Goal: Information Seeking & Learning: Stay updated

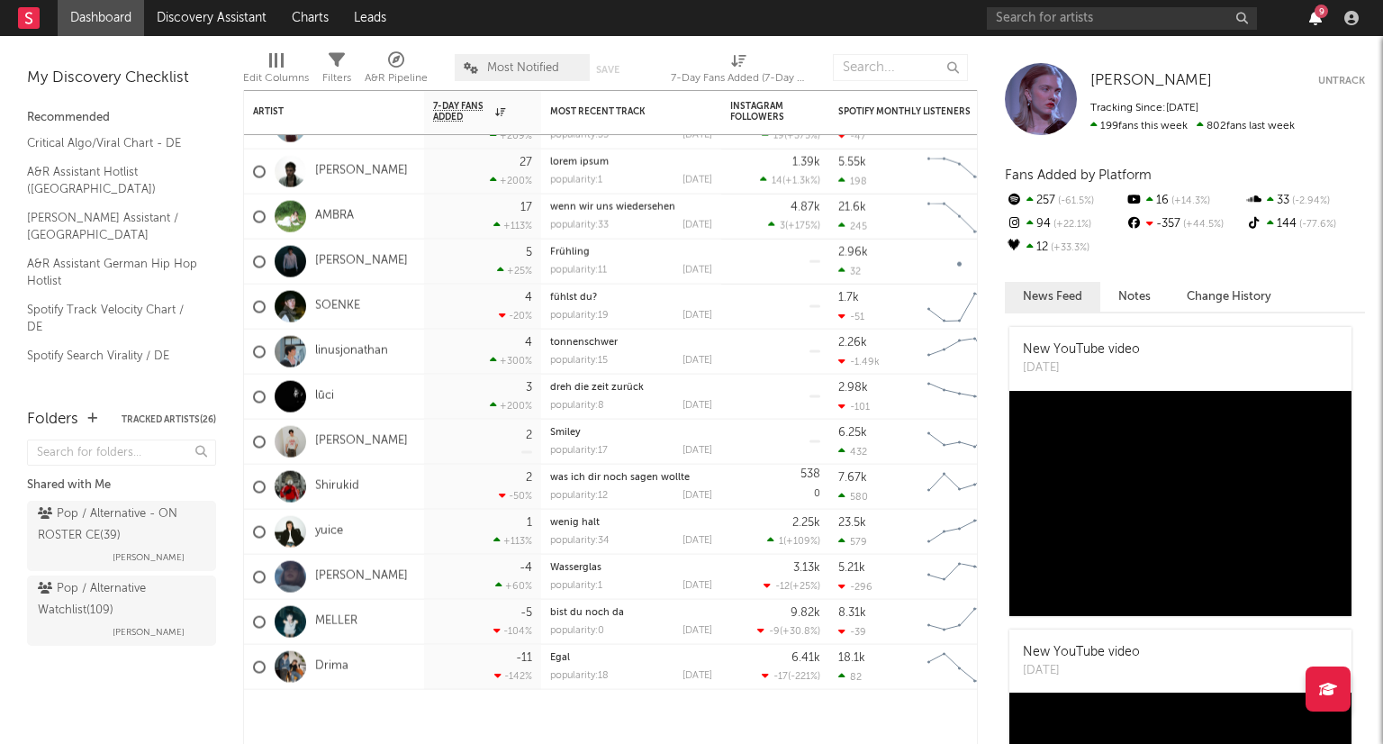
click at [1318, 19] on icon "button" at bounding box center [1315, 18] width 13 height 14
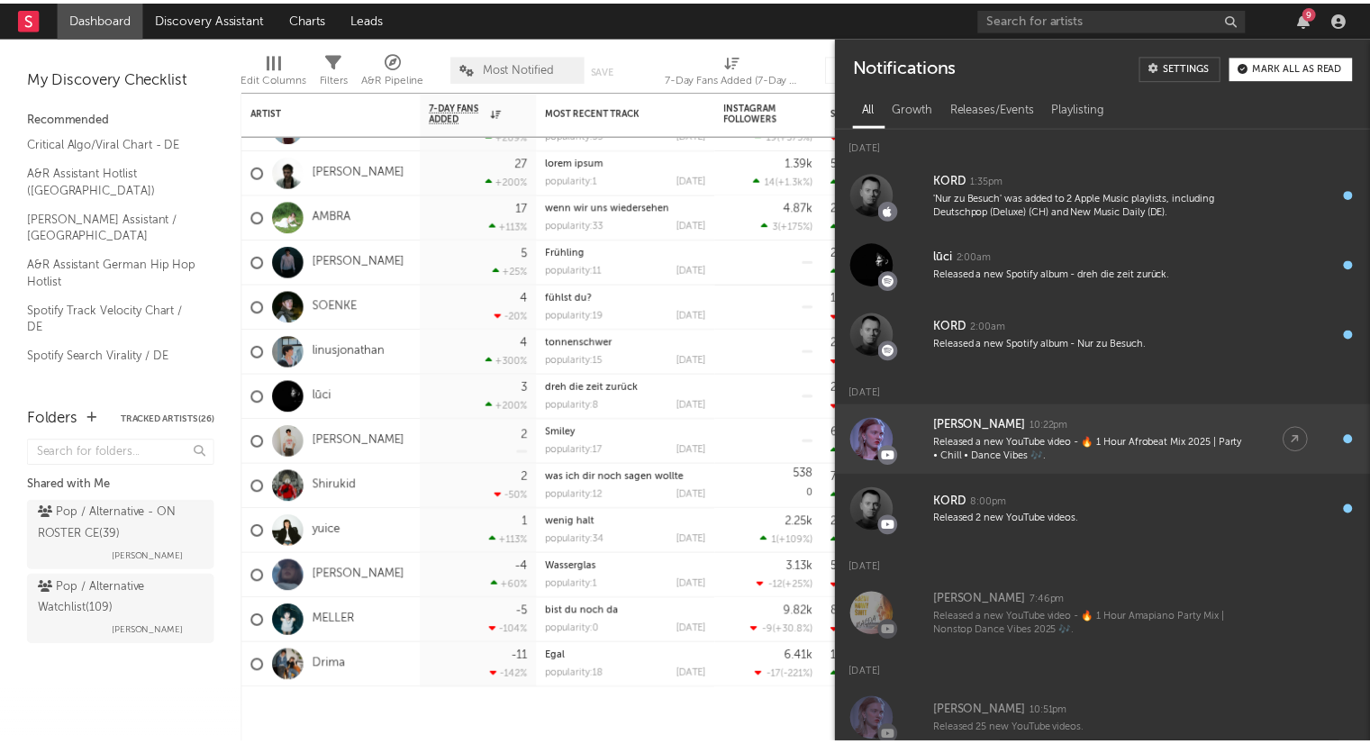
scroll to position [180, 0]
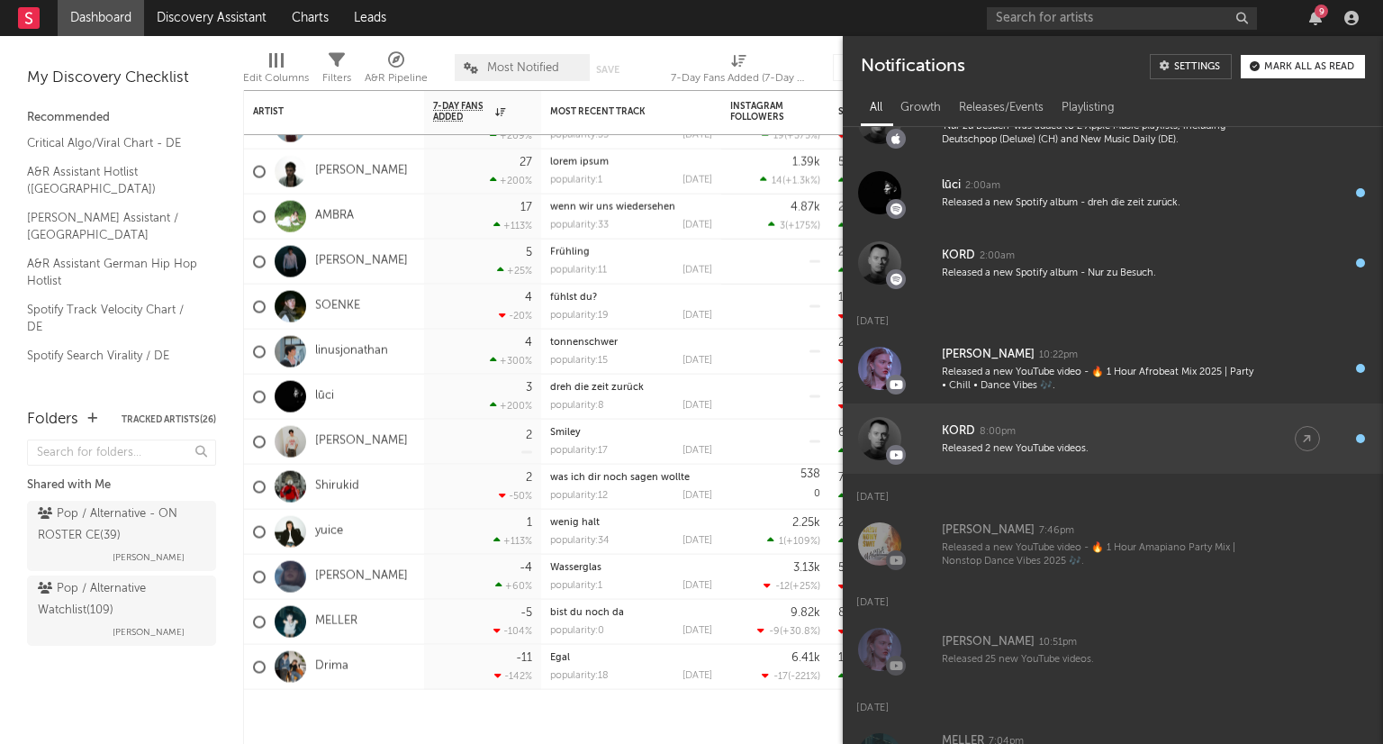
click at [1205, 448] on div "Released 2 new YouTube videos." at bounding box center [1100, 449] width 317 height 14
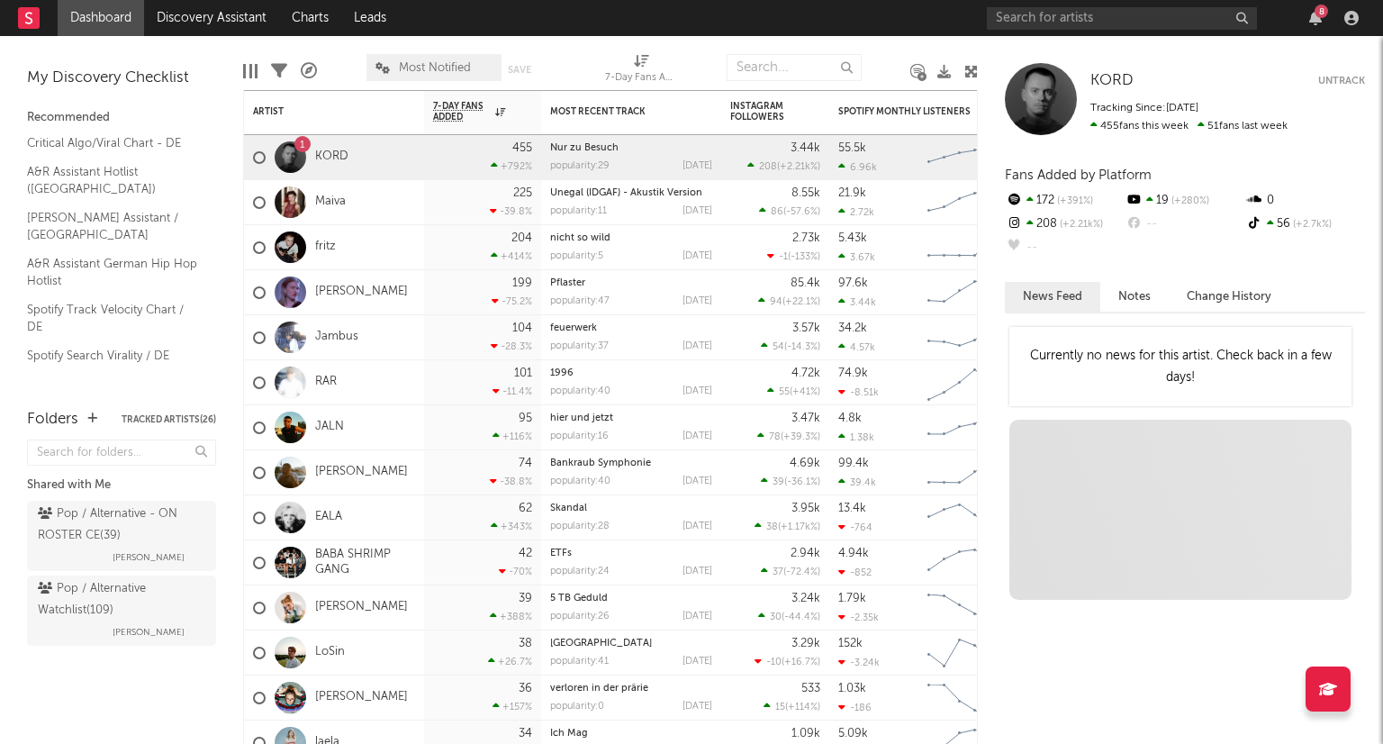
click at [1318, 17] on div "8" at bounding box center [1322, 12] width 14 height 14
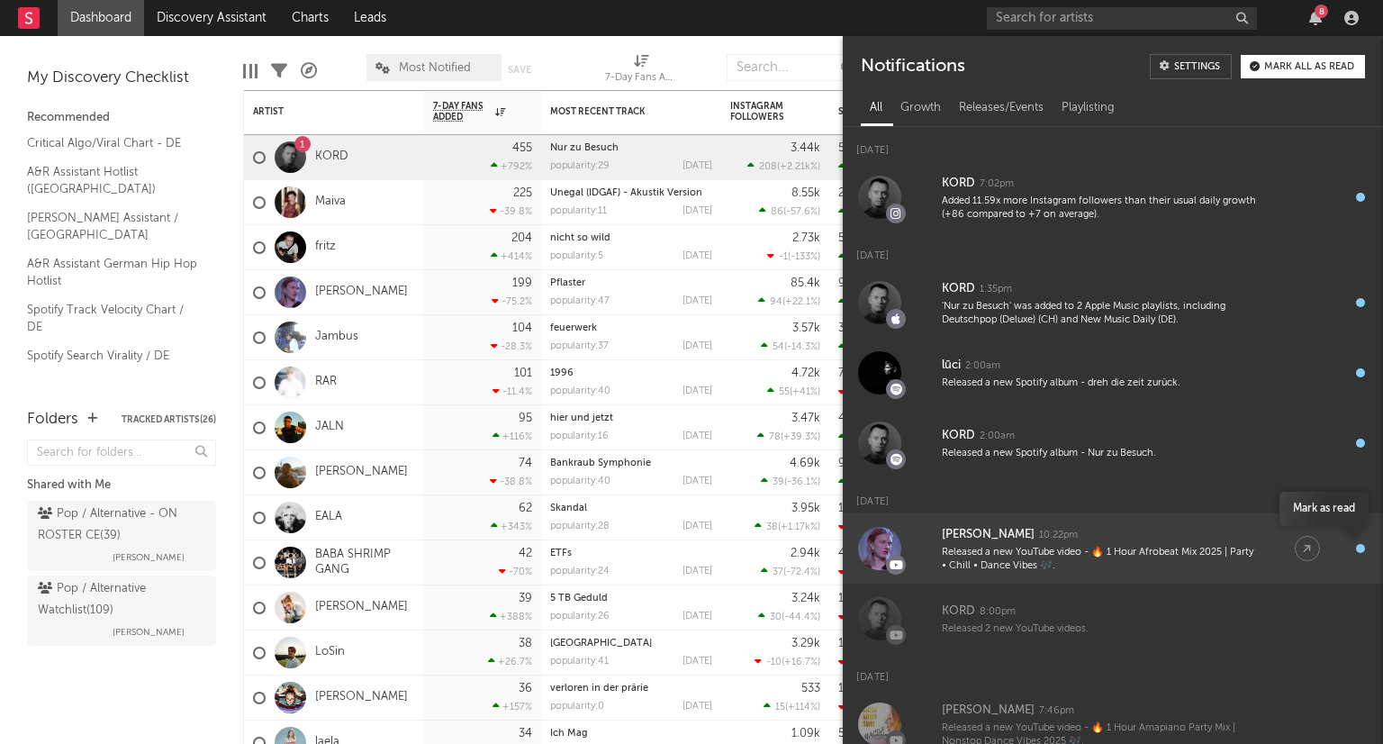
click at [1356, 545] on div "button" at bounding box center [1360, 548] width 9 height 9
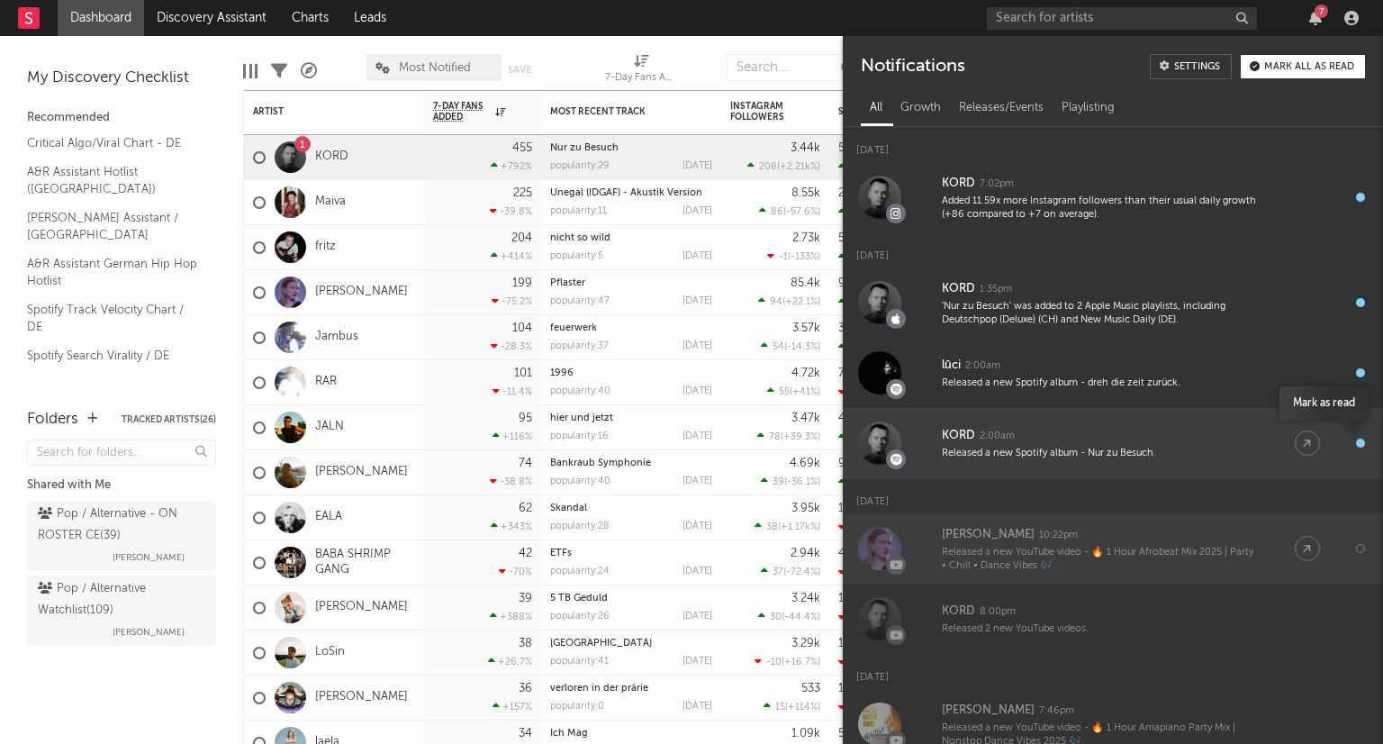
click at [1356, 442] on div "button" at bounding box center [1360, 443] width 9 height 9
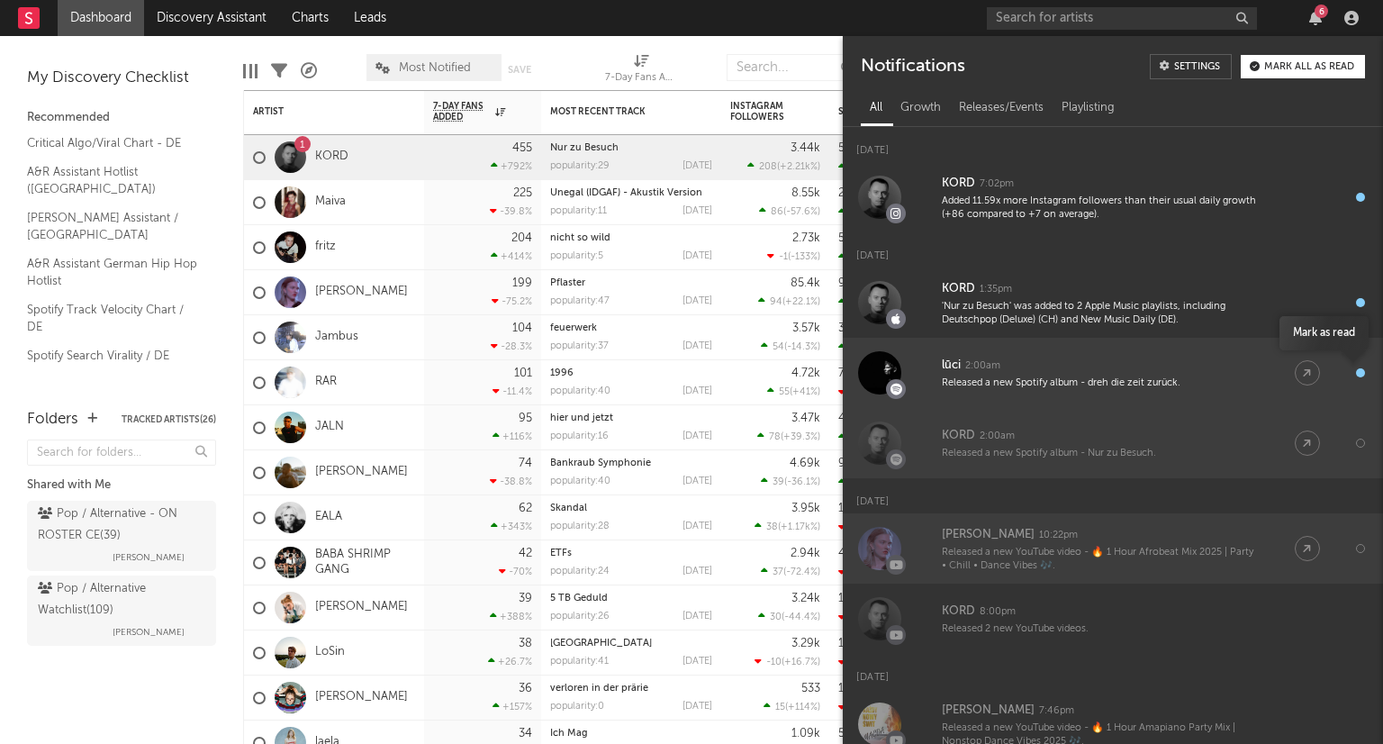
click at [1356, 370] on div "button" at bounding box center [1360, 372] width 9 height 9
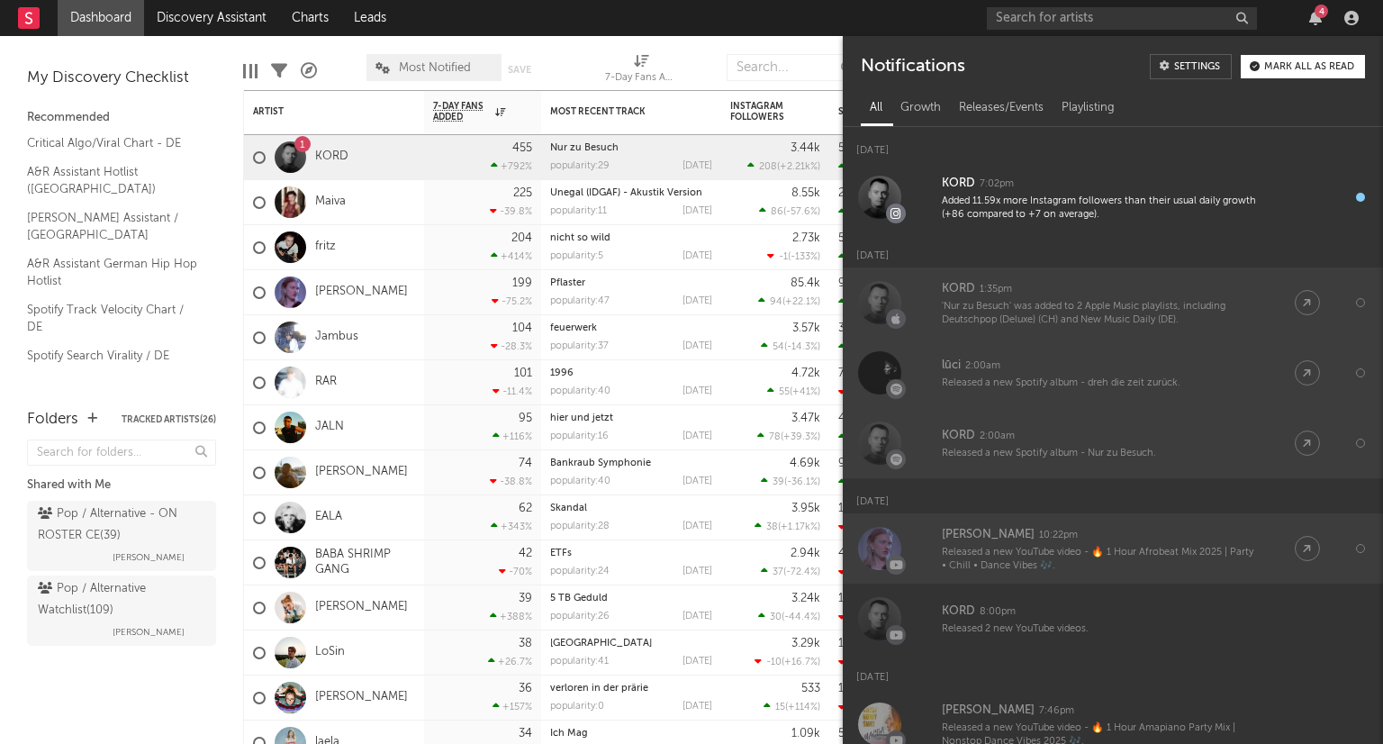
click at [1351, 296] on link "KORD 1:35pm 'Nur zu Besuch' was added to 2 Apple Music playlists, including Deu…" at bounding box center [1113, 302] width 540 height 70
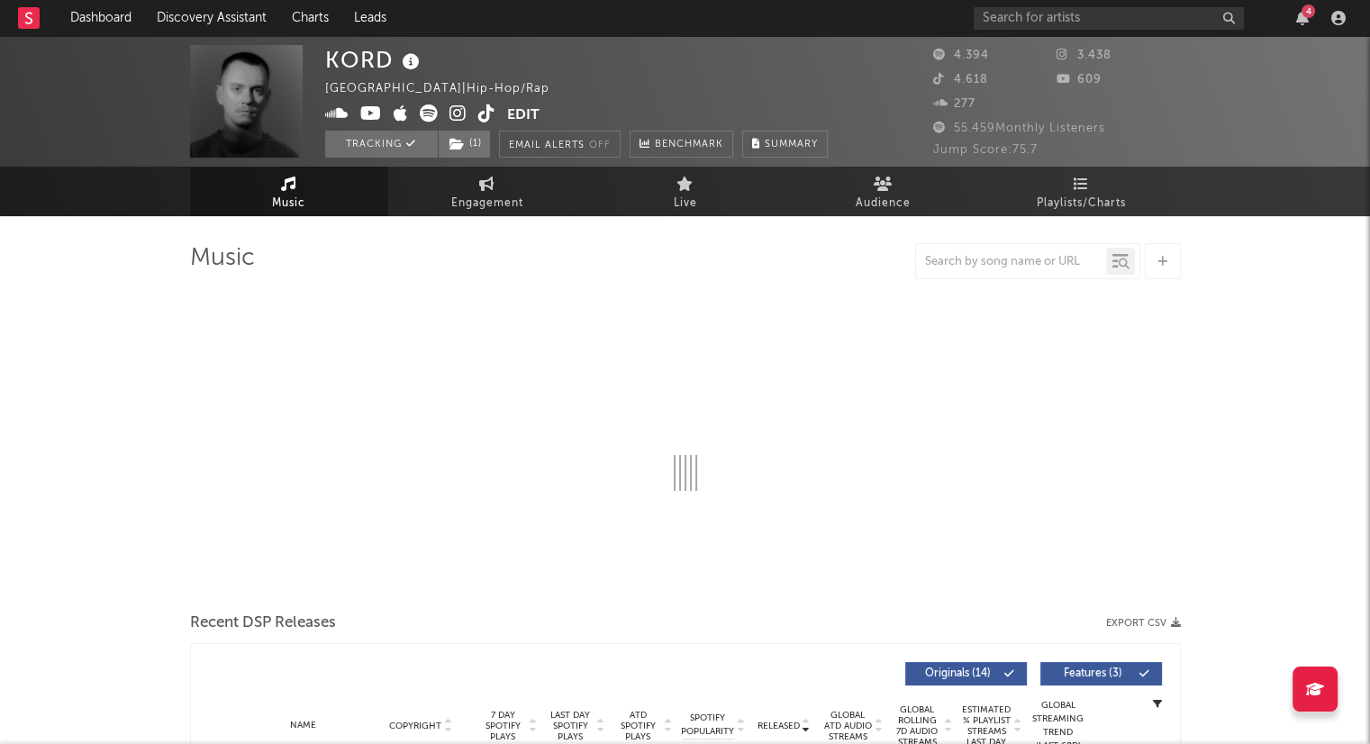
select select "6m"
click at [1302, 13] on div "4" at bounding box center [1308, 12] width 14 height 14
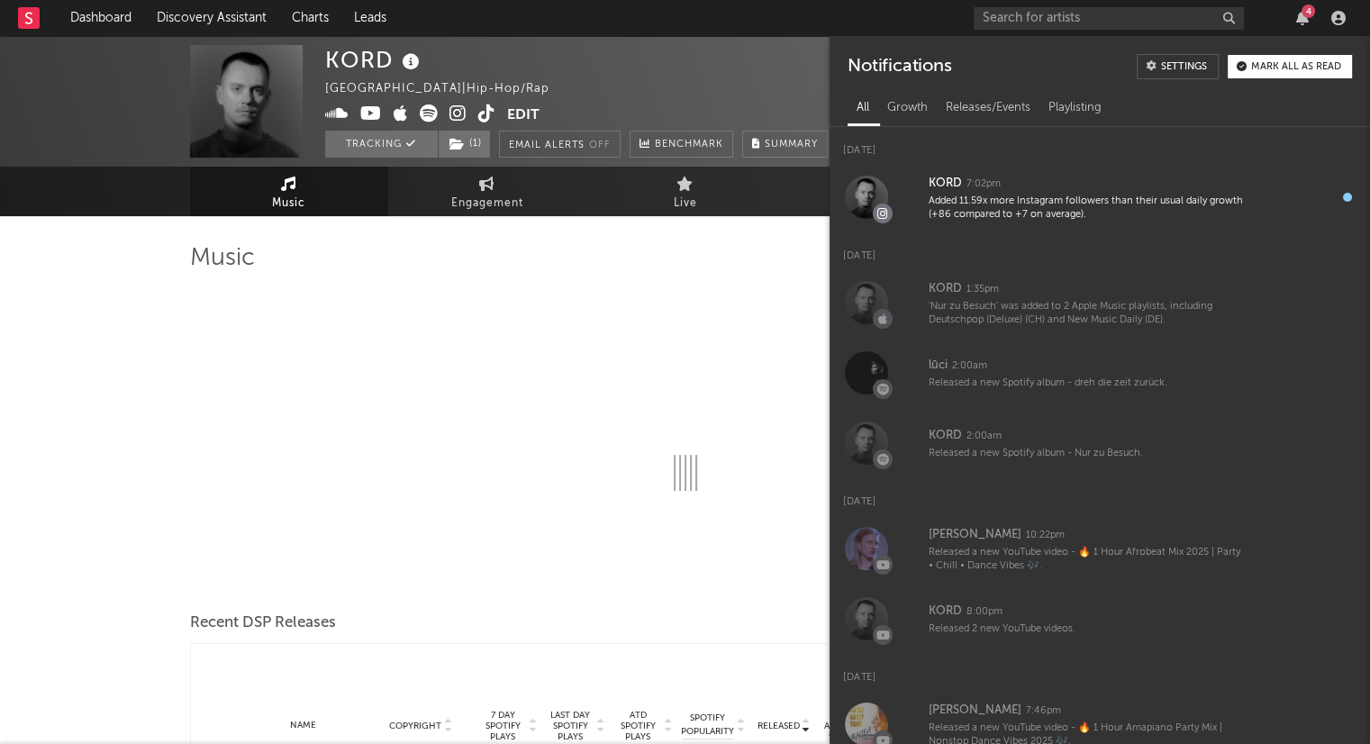
select select "6m"
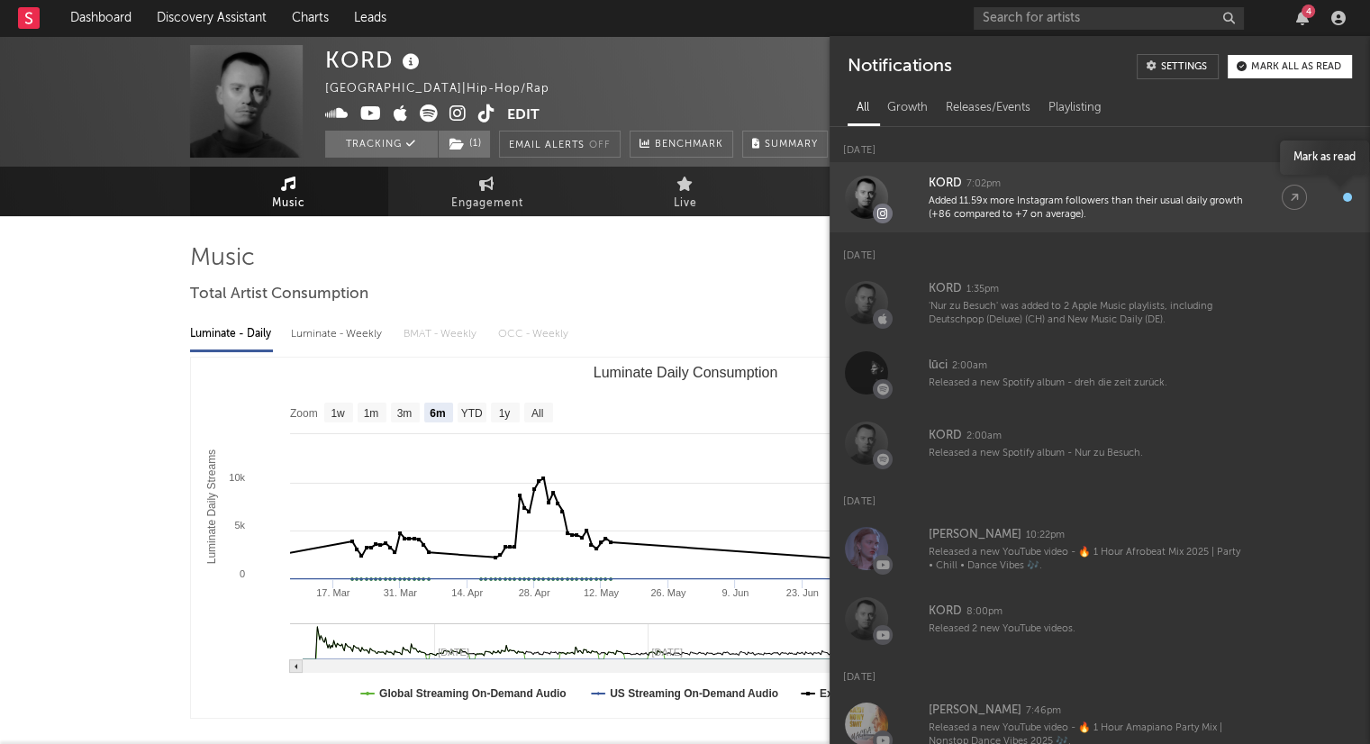
click at [1343, 193] on div "button" at bounding box center [1347, 197] width 9 height 9
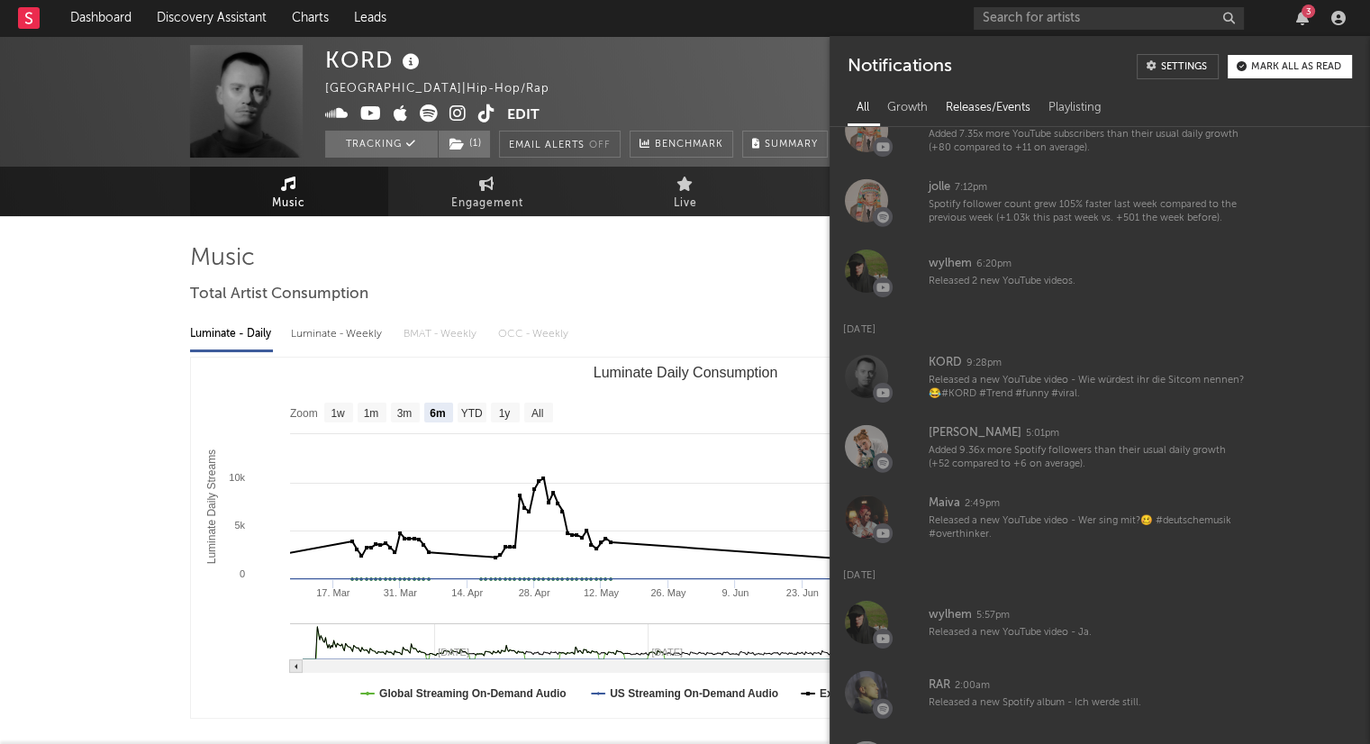
scroll to position [5389, 0]
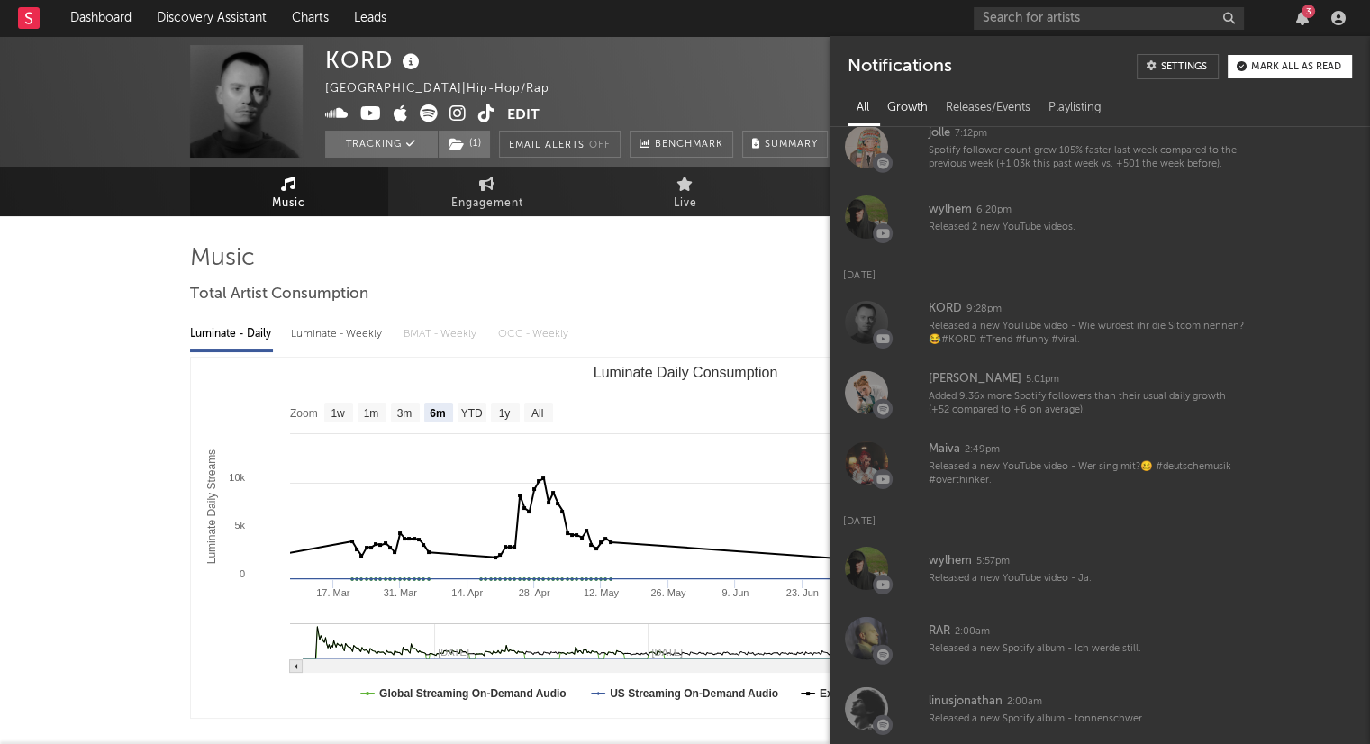
click at [895, 116] on div "Growth" at bounding box center [907, 108] width 59 height 31
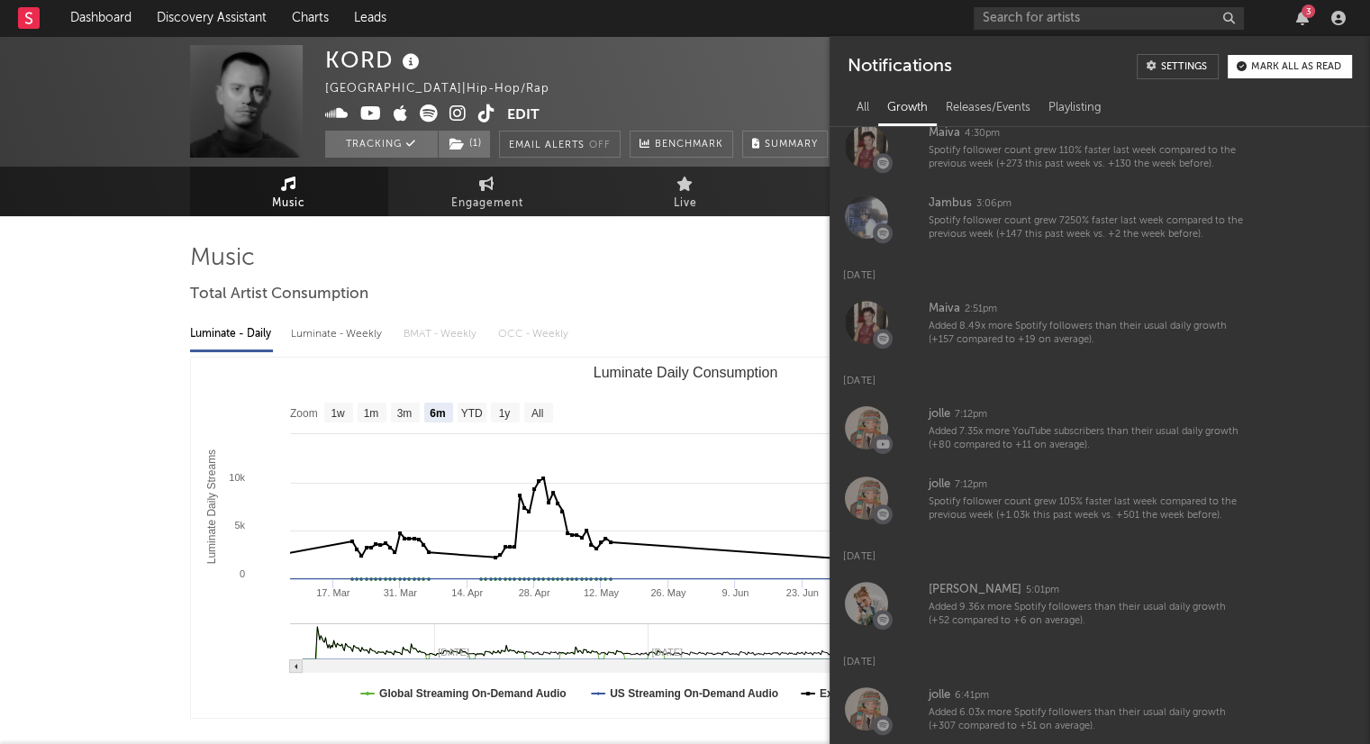
scroll to position [0, 0]
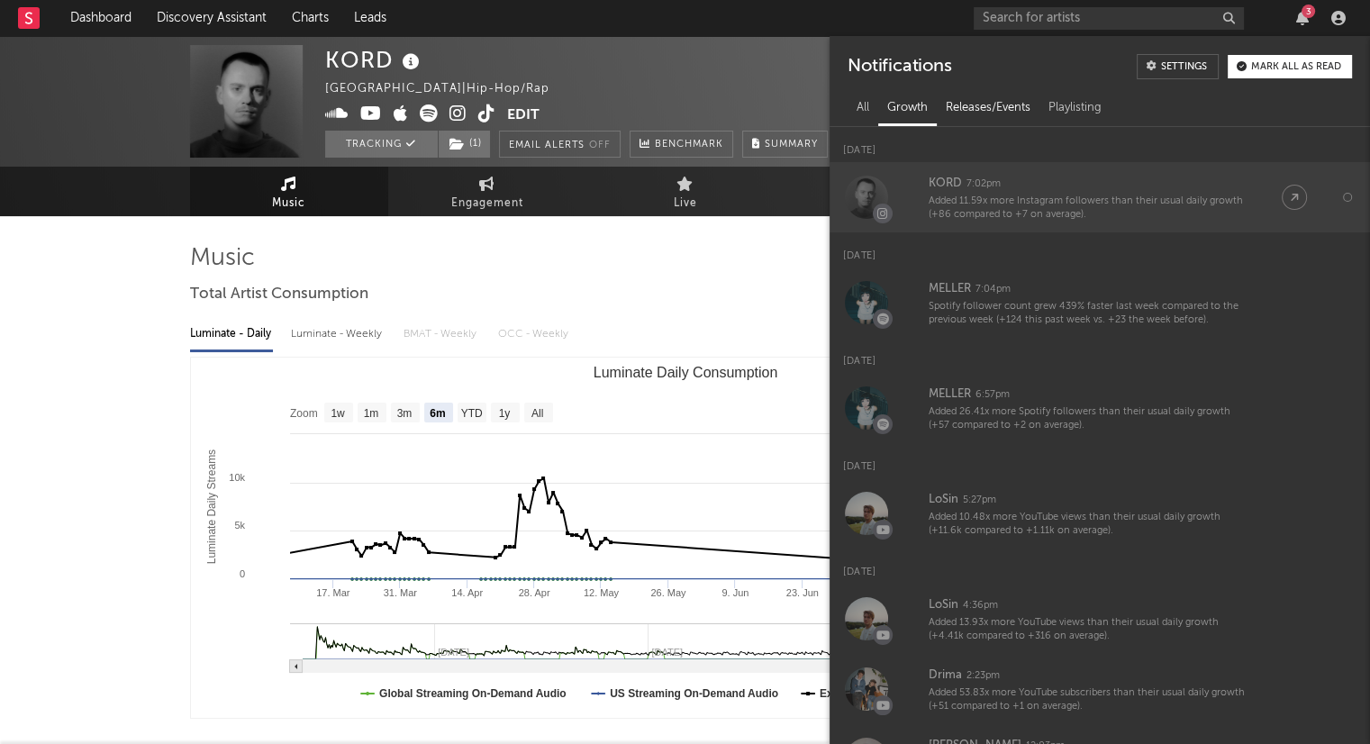
click at [973, 113] on div "Releases/Events" at bounding box center [988, 108] width 103 height 31
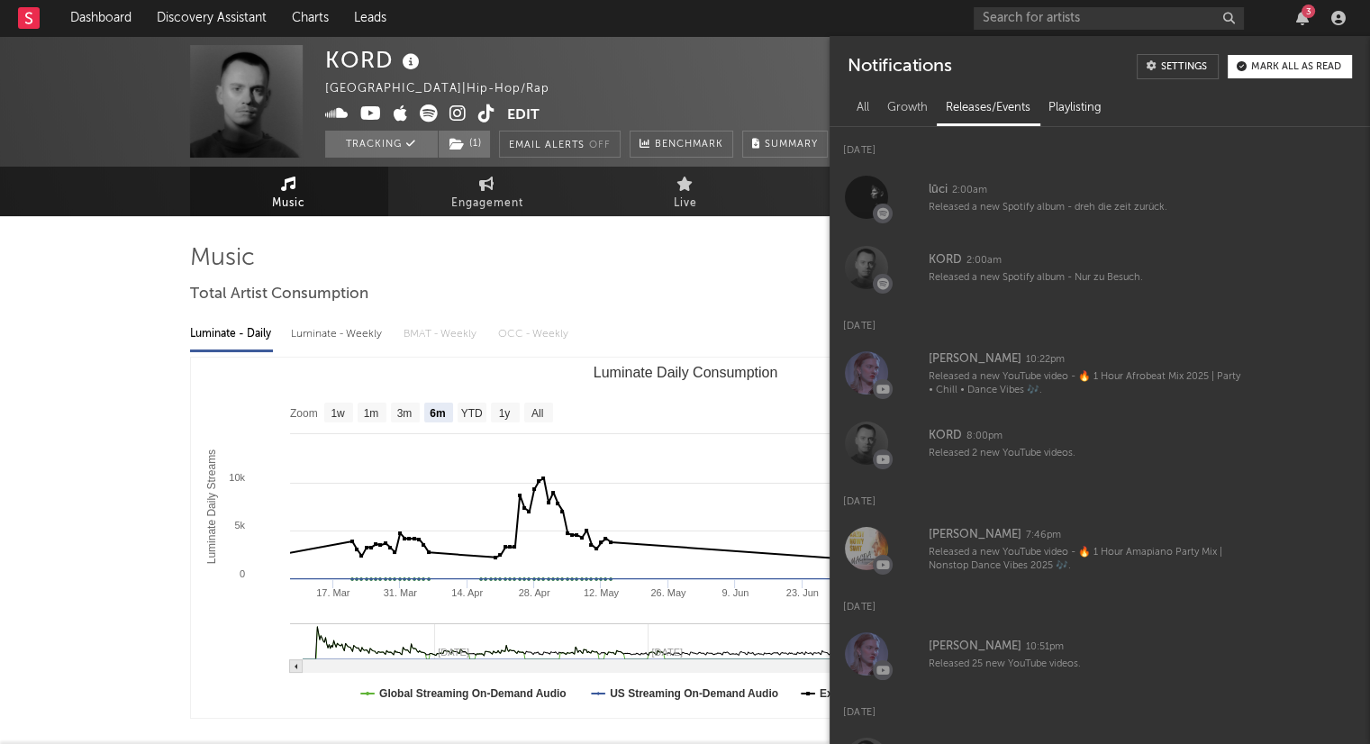
click at [1064, 113] on div "Playlisting" at bounding box center [1074, 108] width 71 height 31
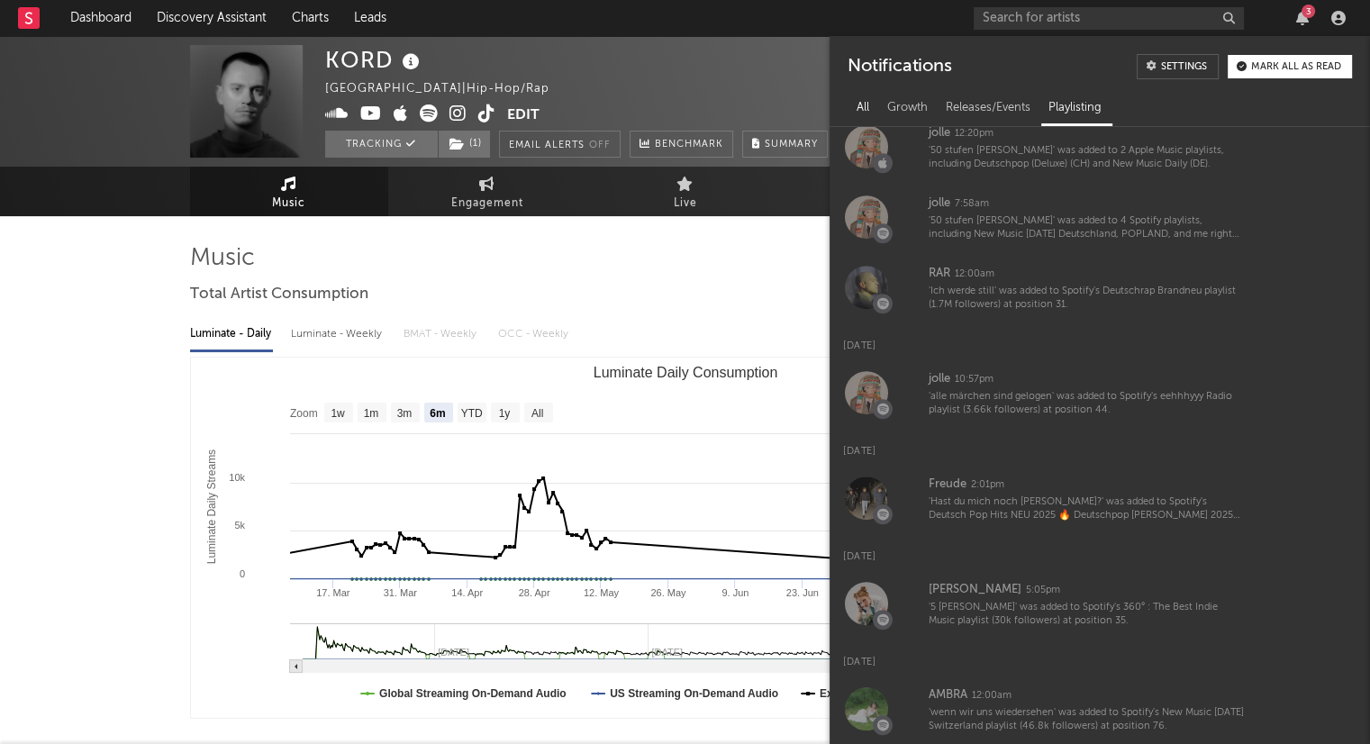
click at [864, 99] on div "All" at bounding box center [862, 108] width 31 height 31
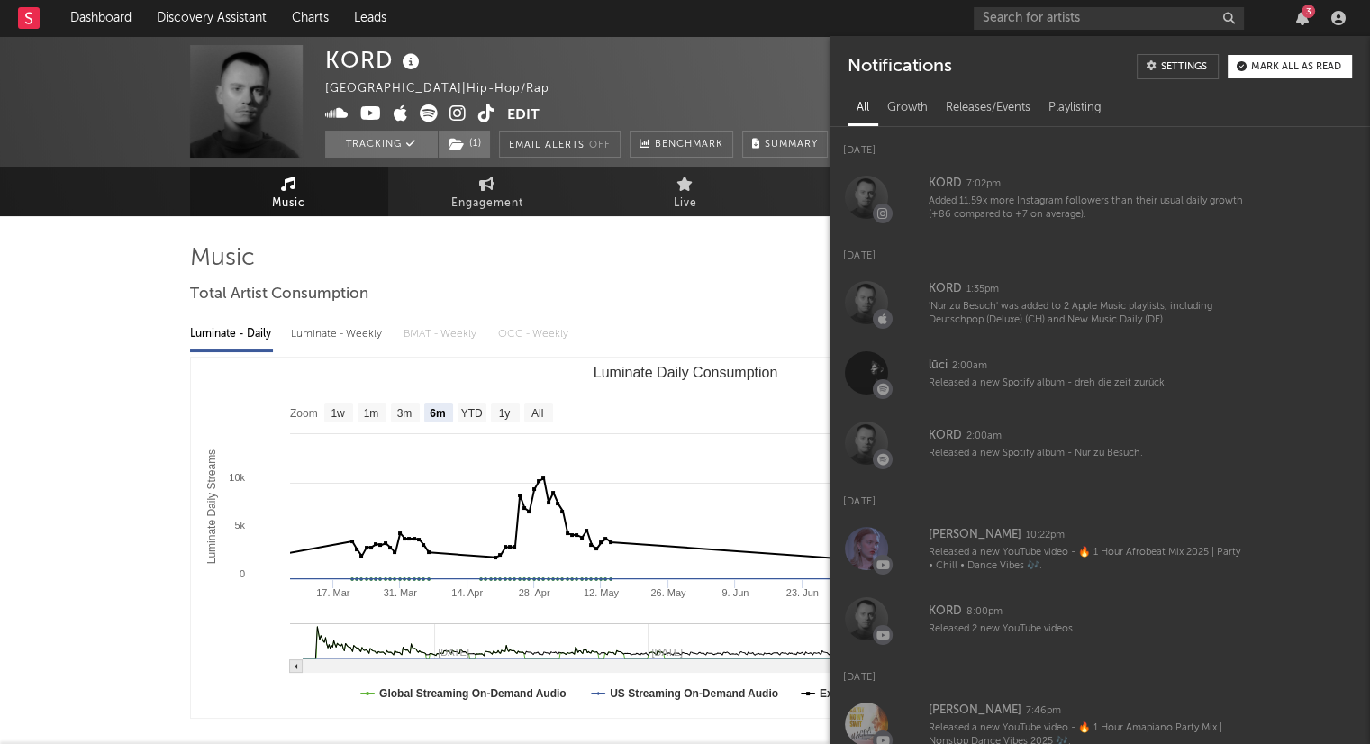
click at [1286, 62] on div "Mark all as read" at bounding box center [1296, 67] width 90 height 10
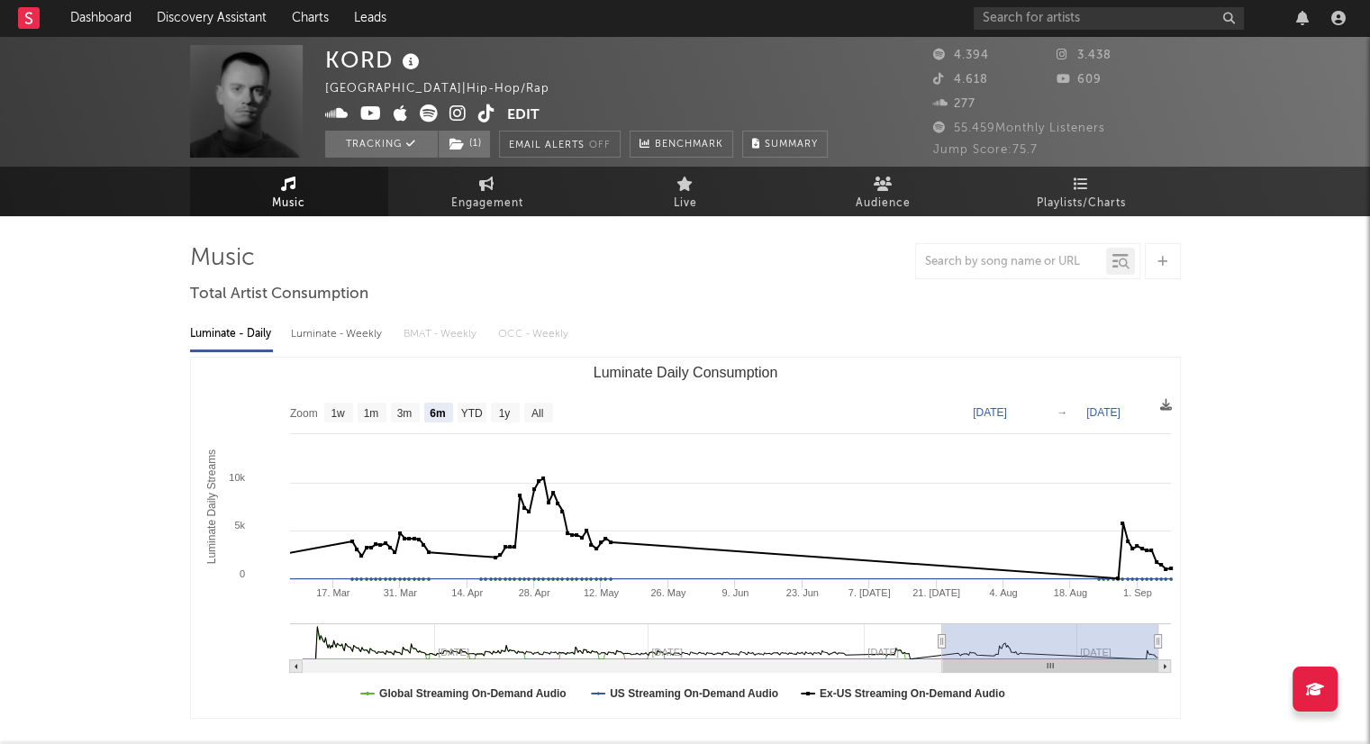
click at [1277, 8] on div at bounding box center [1162, 18] width 378 height 36
click at [104, 12] on link "Dashboard" at bounding box center [101, 18] width 86 height 36
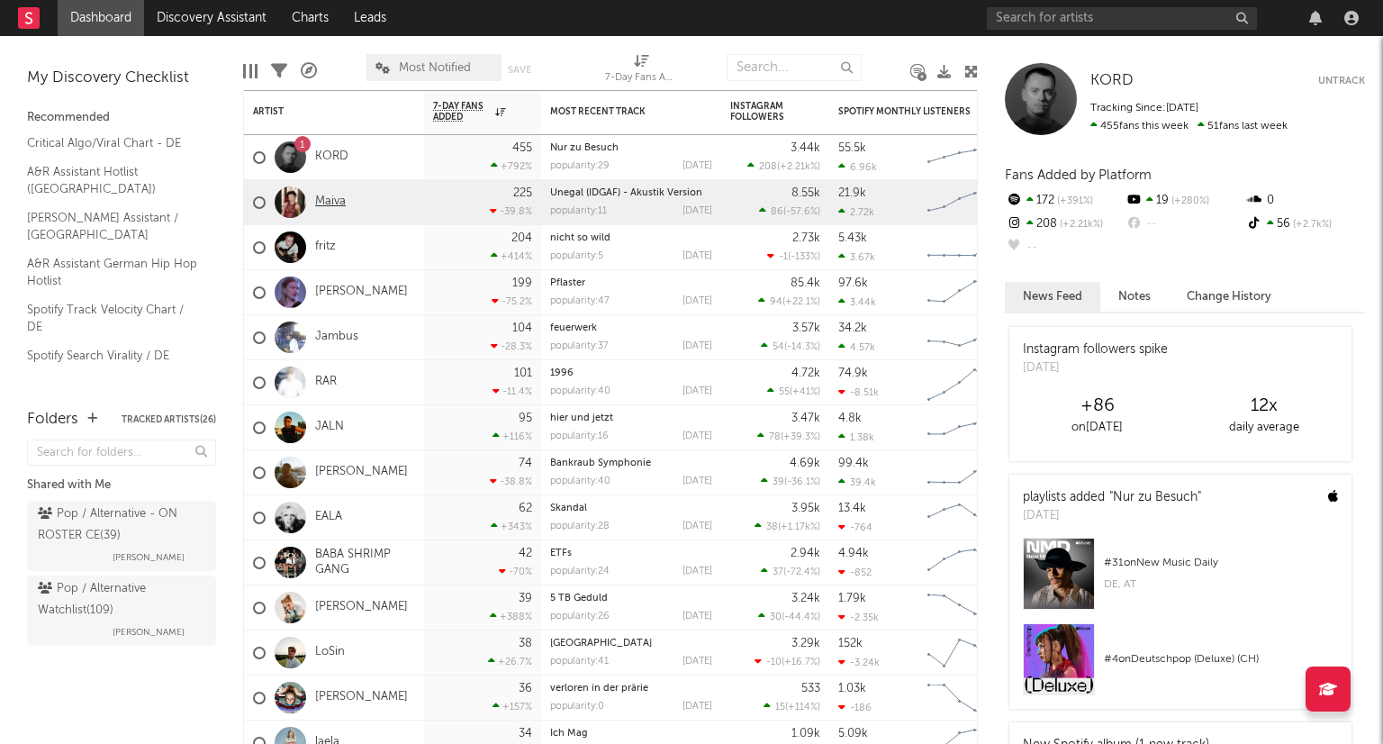
click at [339, 202] on link "Maiva" at bounding box center [330, 202] width 31 height 15
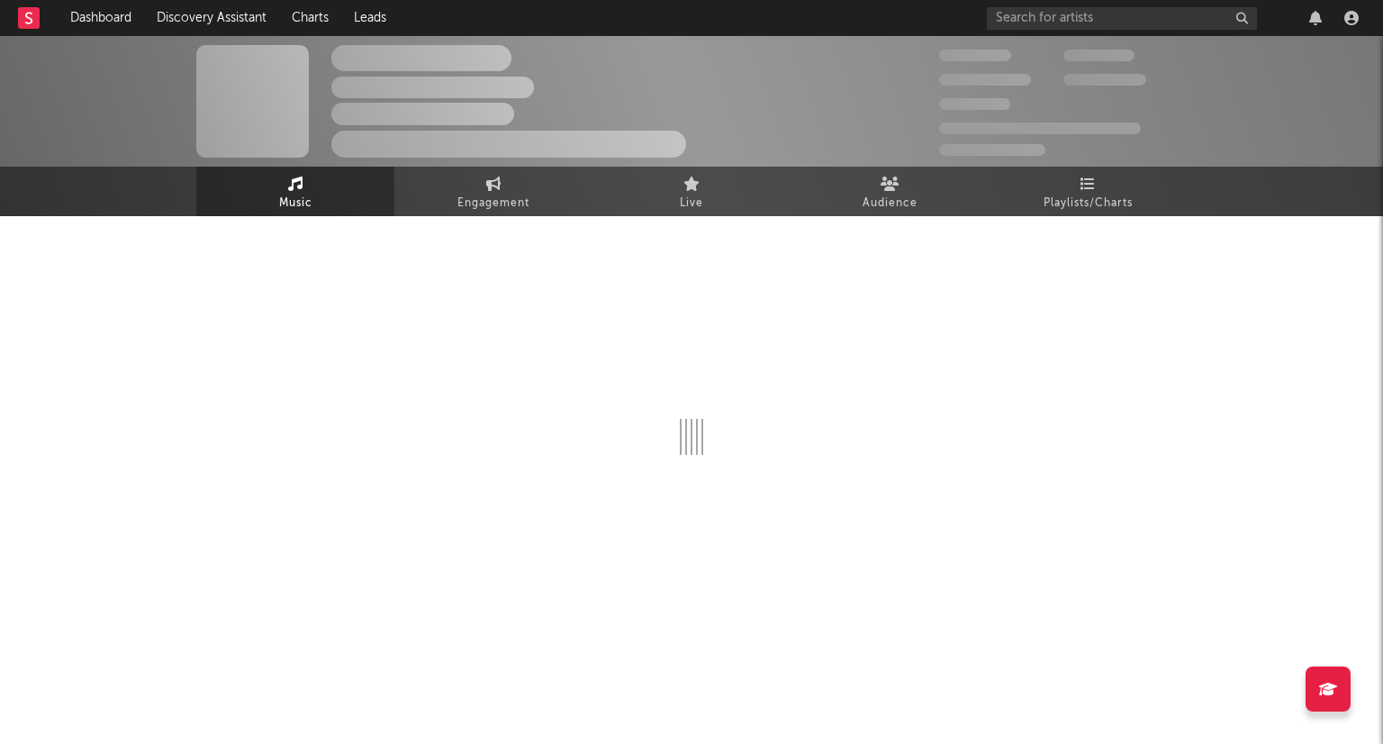
select select "6m"
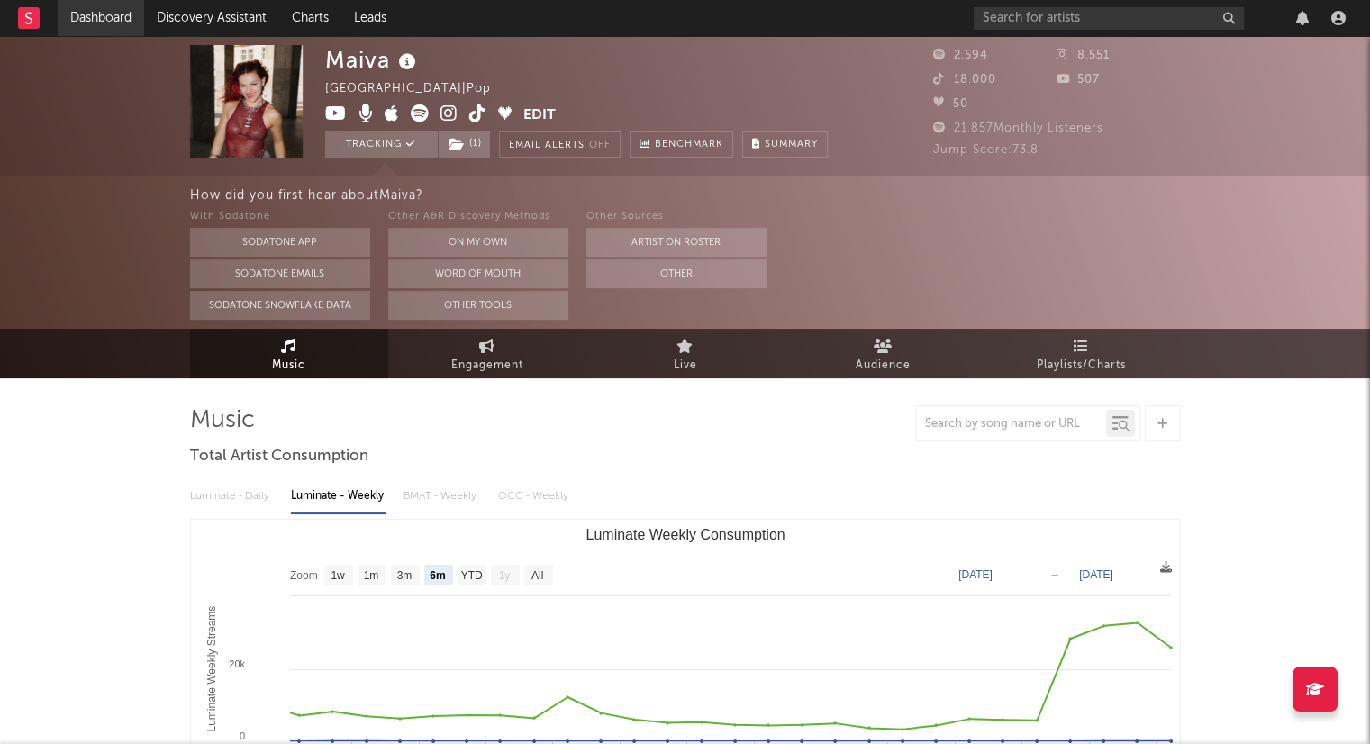
click at [102, 19] on link "Dashboard" at bounding box center [101, 18] width 86 height 36
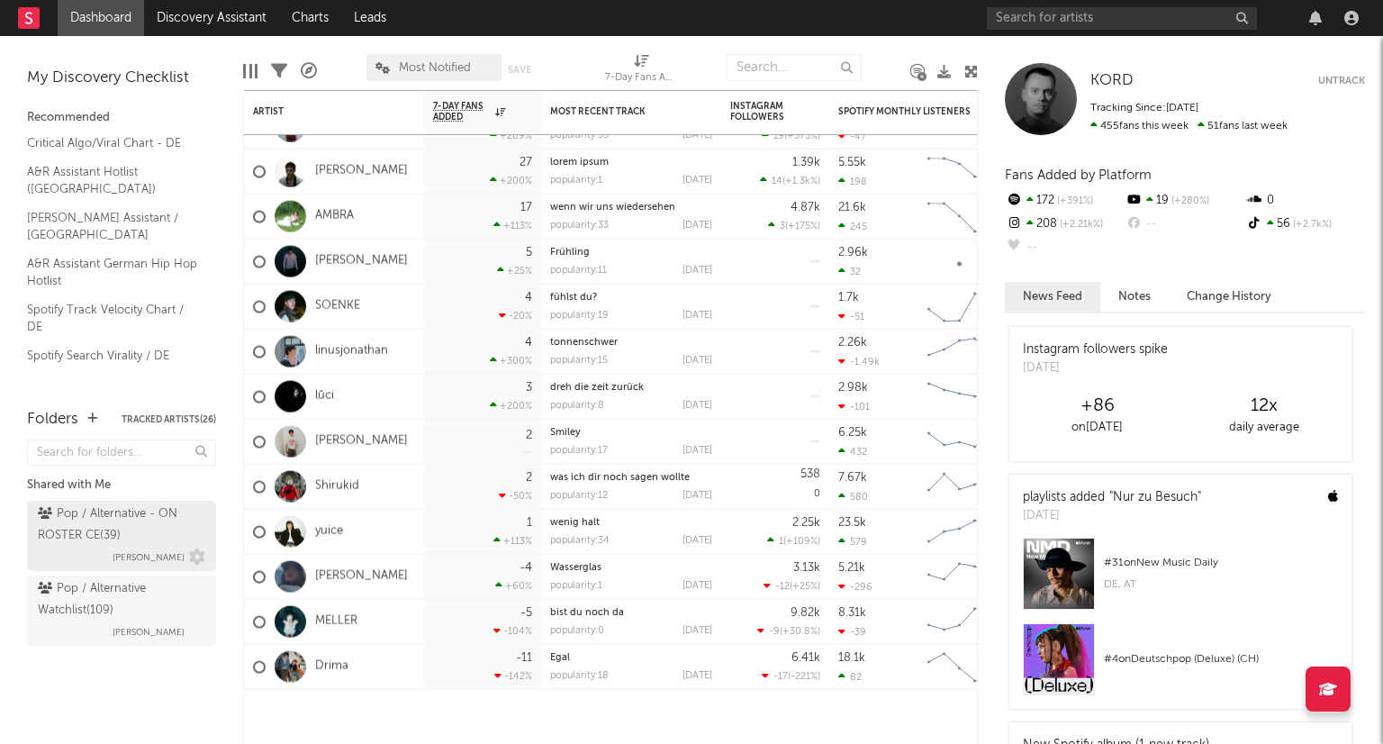
click at [126, 531] on div "Pop / Alternative - ON ROSTER CE ( 39 )" at bounding box center [119, 524] width 163 height 43
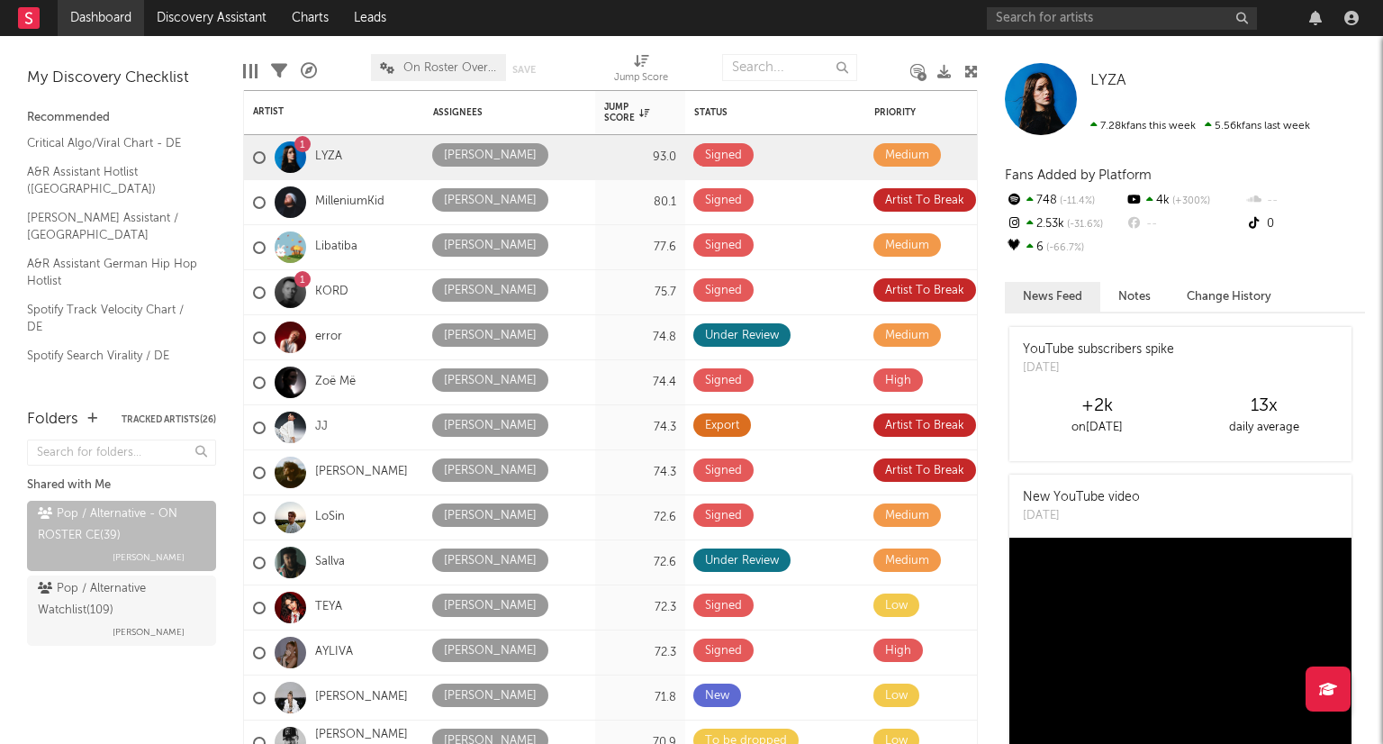
click at [116, 23] on link "Dashboard" at bounding box center [101, 18] width 86 height 36
